Goal: Task Accomplishment & Management: Manage account settings

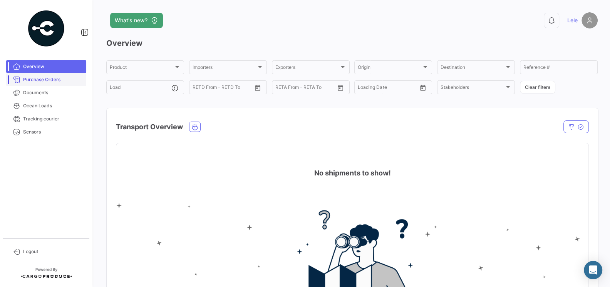
click at [43, 74] on link "Purchase Orders" at bounding box center [46, 79] width 80 height 13
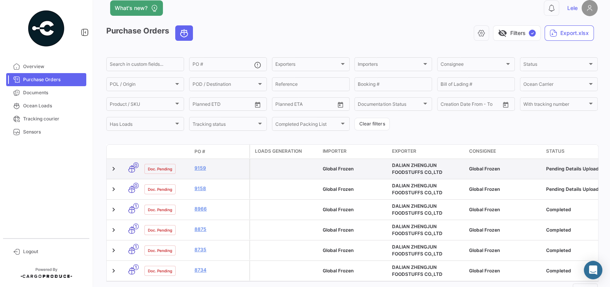
scroll to position [13, 0]
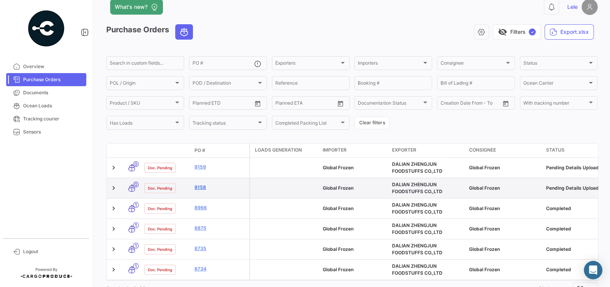
click at [201, 187] on link "9158" at bounding box center [220, 187] width 52 height 7
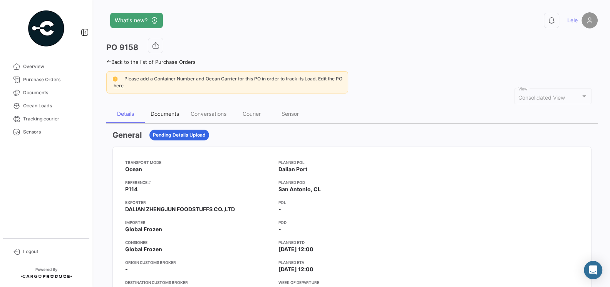
click at [164, 114] on div "Documents" at bounding box center [165, 114] width 28 height 7
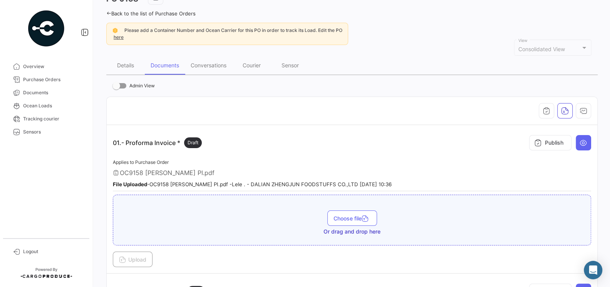
scroll to position [39, 0]
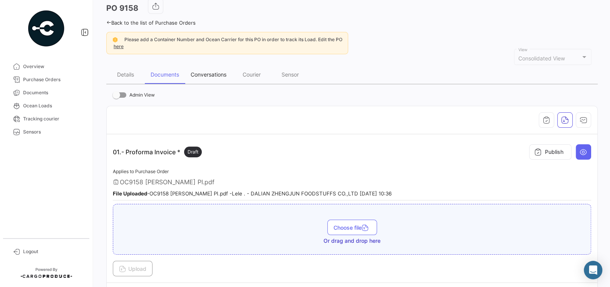
click at [214, 77] on div "Conversations" at bounding box center [208, 74] width 47 height 18
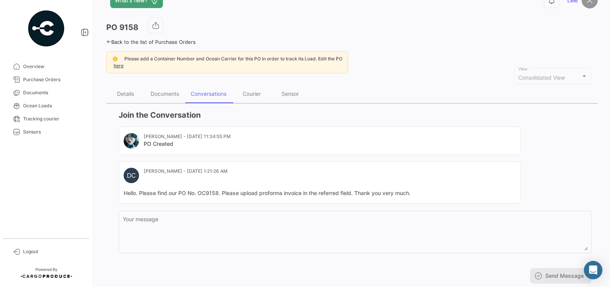
scroll to position [40, 0]
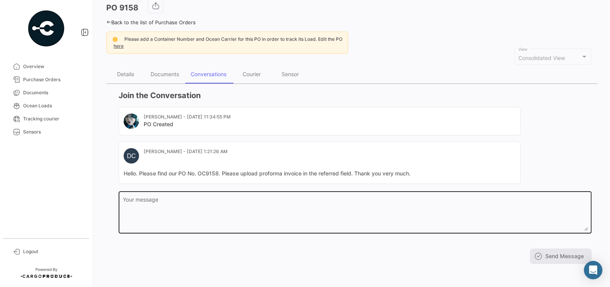
click at [248, 200] on textarea "Your message" at bounding box center [355, 214] width 465 height 34
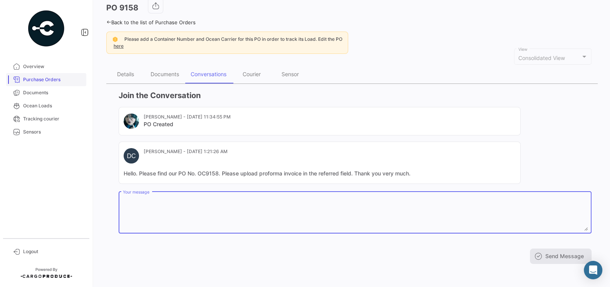
click at [39, 85] on link "Purchase Orders" at bounding box center [46, 79] width 80 height 13
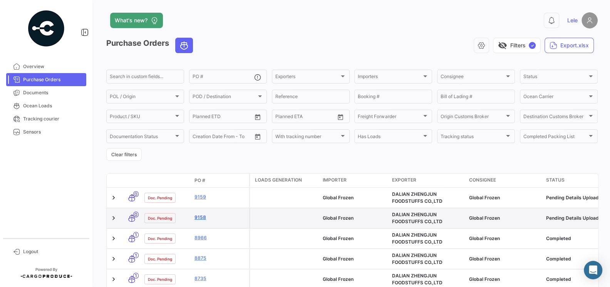
click at [203, 216] on link "9158" at bounding box center [220, 217] width 52 height 7
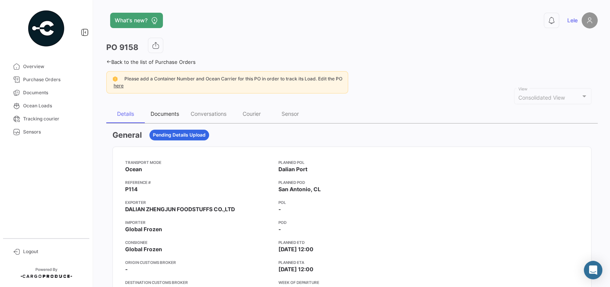
click at [170, 113] on div "Documents" at bounding box center [165, 114] width 28 height 7
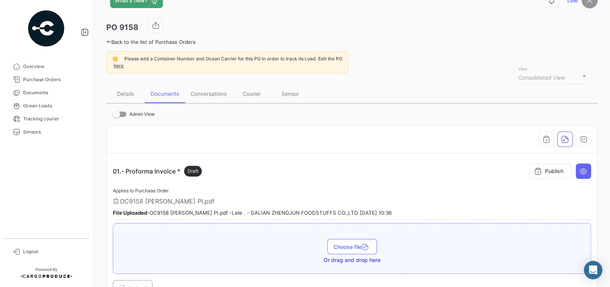
scroll to position [23, 0]
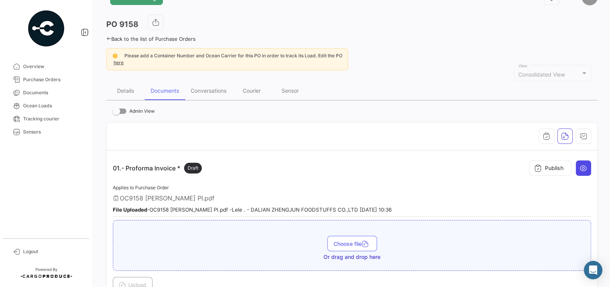
click at [584, 165] on icon at bounding box center [584, 168] width 8 height 8
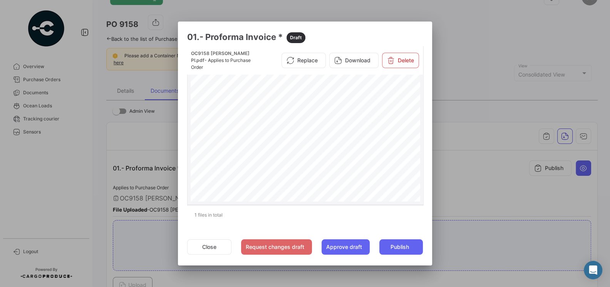
scroll to position [41, 0]
click at [199, 250] on button "Close" at bounding box center [209, 247] width 44 height 15
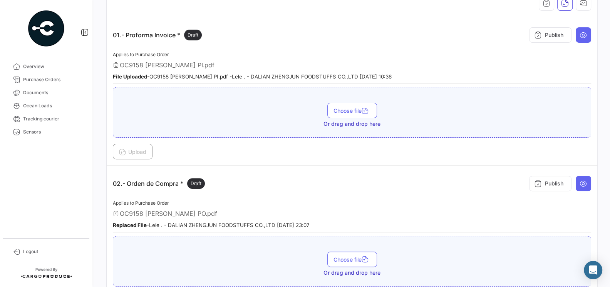
scroll to position [194, 0]
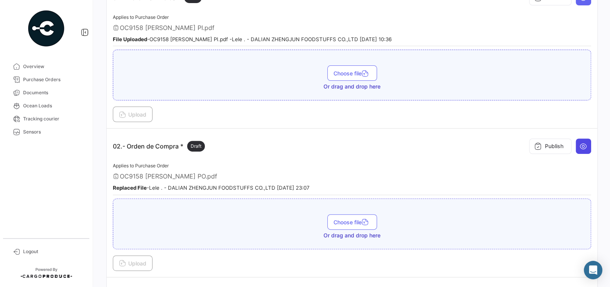
click at [587, 144] on button at bounding box center [583, 146] width 15 height 15
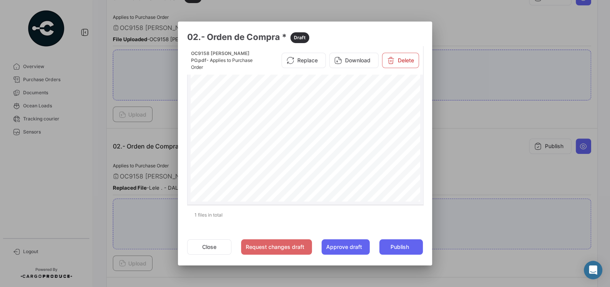
scroll to position [0, 0]
click at [347, 113] on div "GL0BAL FR0zEN sPA Am0Hco Vespuc o#0350,Qu"cura Tel∶ [PHONE_NUMBER] d旬 m创 @u。 ba…" at bounding box center [306, 234] width 230 height 325
click at [337, 102] on div "GL0BAL FR0zEN sPA Am0Hco Vespuc o#0350,Qu"cura Tel∶ [PHONE_NUMBER] d旬 m创 @u。 ba…" at bounding box center [306, 234] width 230 height 325
click at [337, 102] on span "m" at bounding box center [341, 104] width 159 height 8
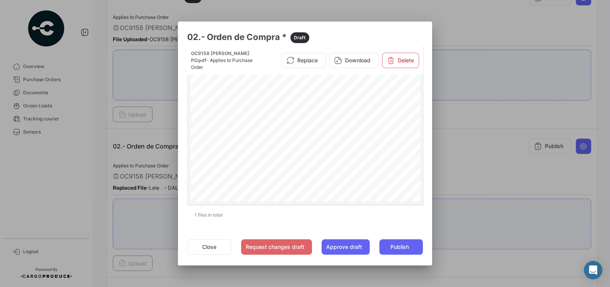
click at [337, 102] on div "GL0BAL FR0zEN sPA Am0Hco Vespuc o#0350,Qu"cura Tel∶ [PHONE_NUMBER] d旬 m创 @u。 ba…" at bounding box center [306, 234] width 230 height 325
click at [337, 102] on span "m" at bounding box center [341, 104] width 159 height 8
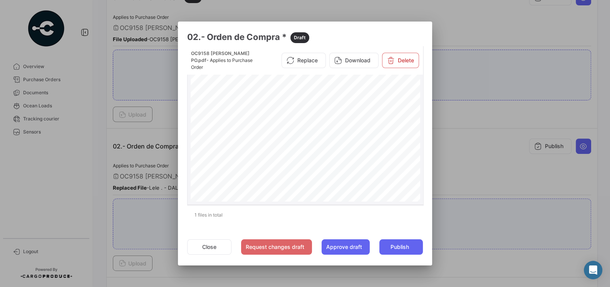
click at [337, 102] on span "m" at bounding box center [341, 104] width 159 height 8
click at [218, 248] on button "Close" at bounding box center [209, 247] width 44 height 15
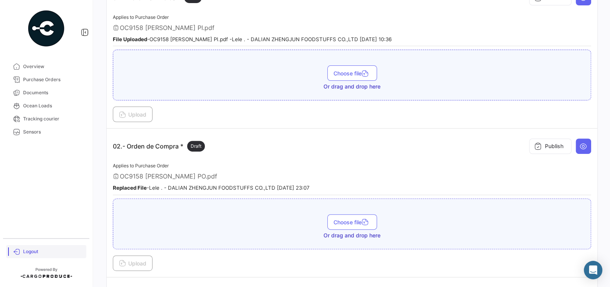
click at [29, 251] on span "Logout" at bounding box center [53, 251] width 60 height 7
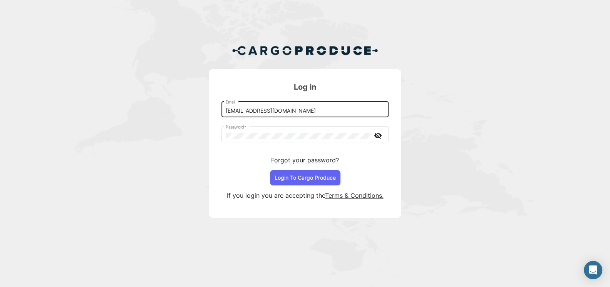
click at [292, 111] on input "[EMAIL_ADDRESS][DOMAIN_NAME]" at bounding box center [305, 111] width 159 height 7
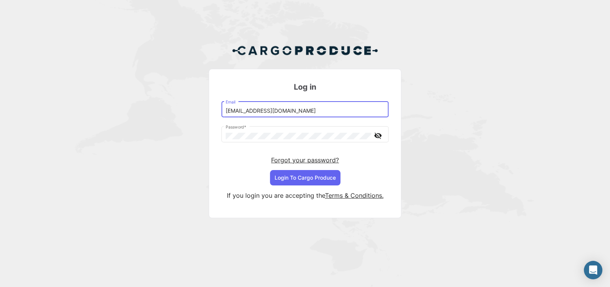
type input "[EMAIL_ADDRESS][DOMAIN_NAME]"
click at [298, 178] on button "Login To Cargo Produce" at bounding box center [305, 177] width 70 height 15
